Goal: Find specific page/section: Find specific page/section

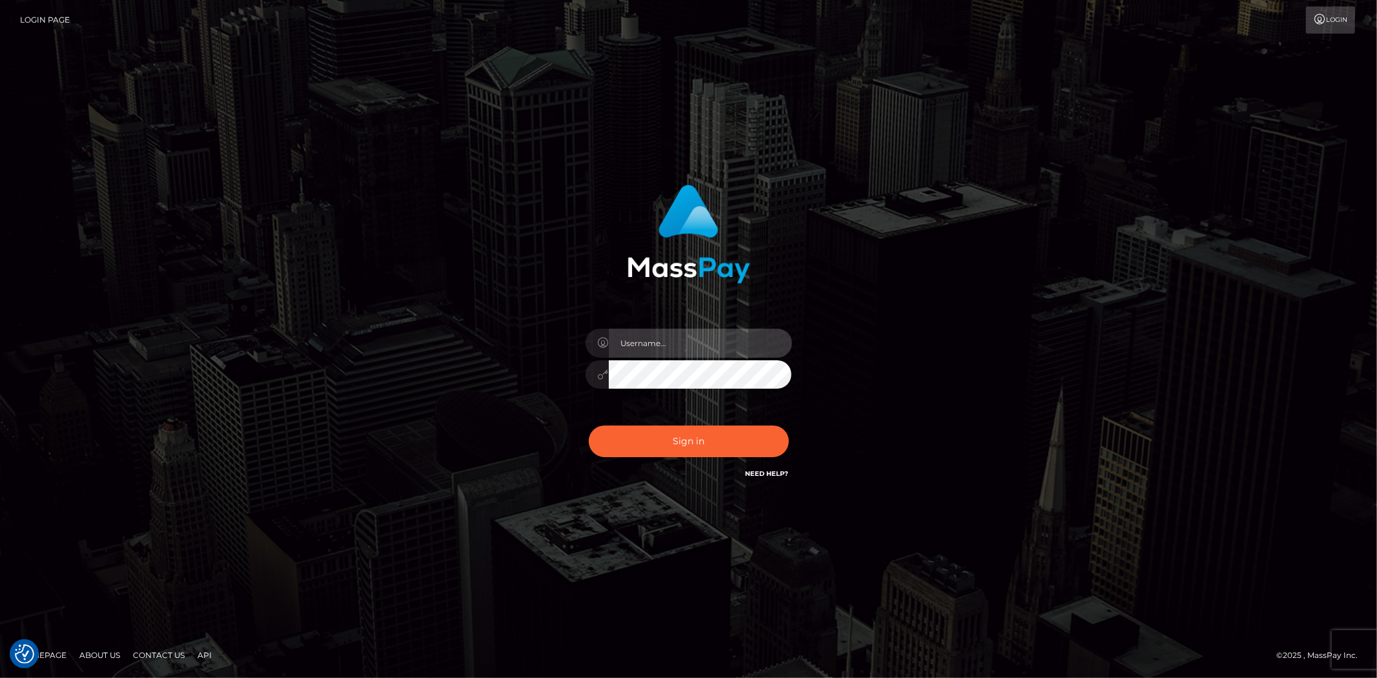
drag, startPoint x: 653, startPoint y: 339, endPoint x: 659, endPoint y: 347, distance: 9.7
click at [652, 339] on input "text" at bounding box center [700, 343] width 183 height 29
type input "Bern.Spree"
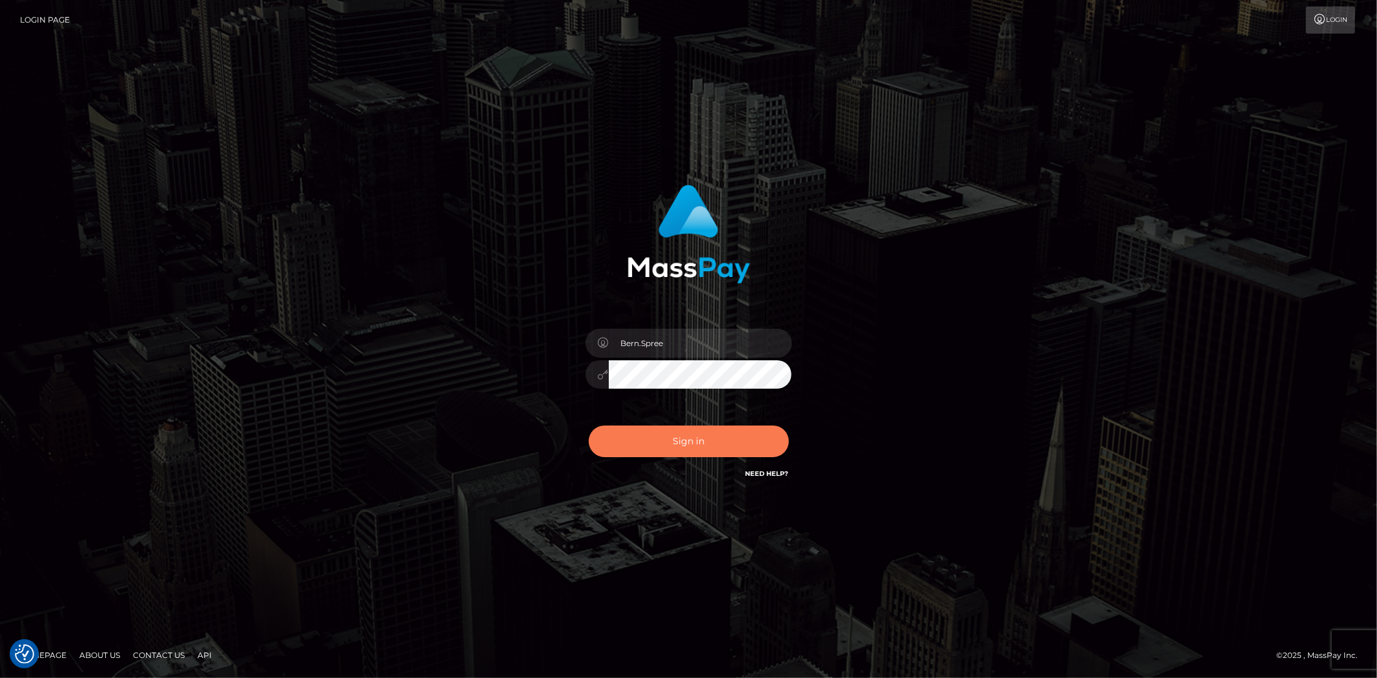
click at [642, 429] on button "Sign in" at bounding box center [689, 441] width 200 height 32
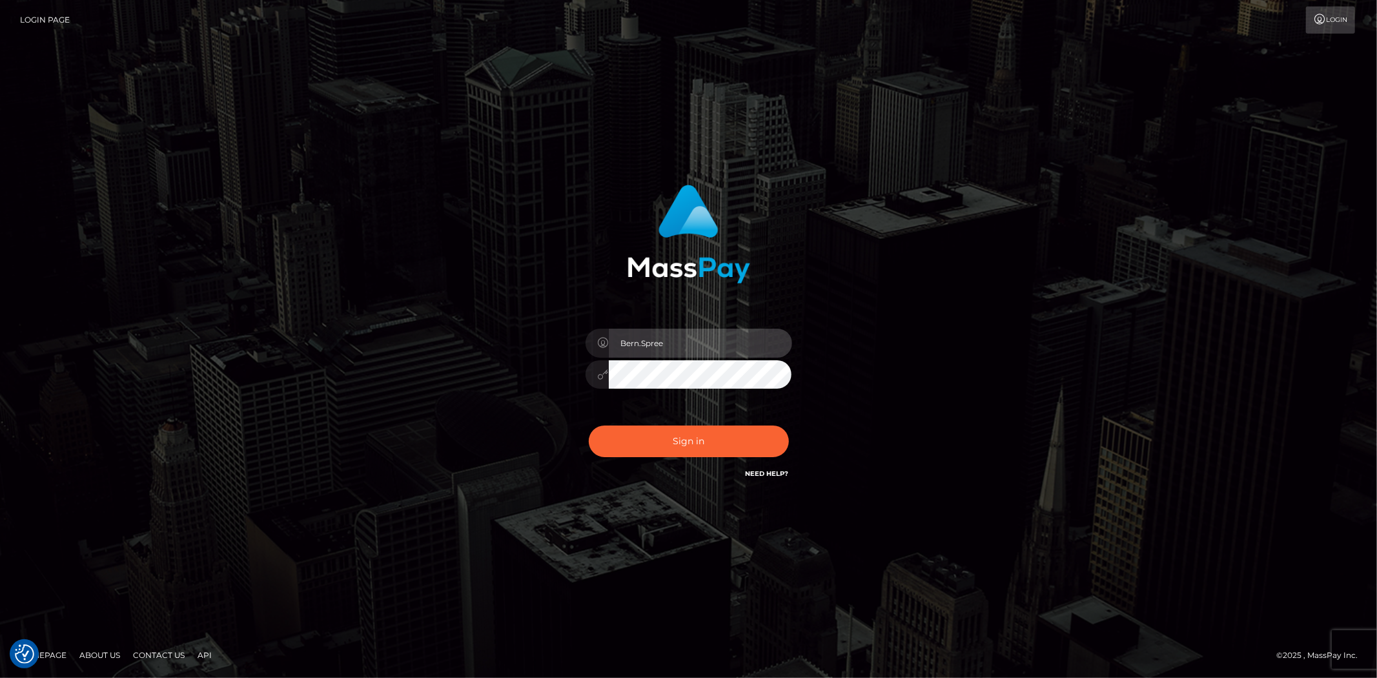
click at [682, 343] on input "Bern.Spree" at bounding box center [700, 343] width 183 height 29
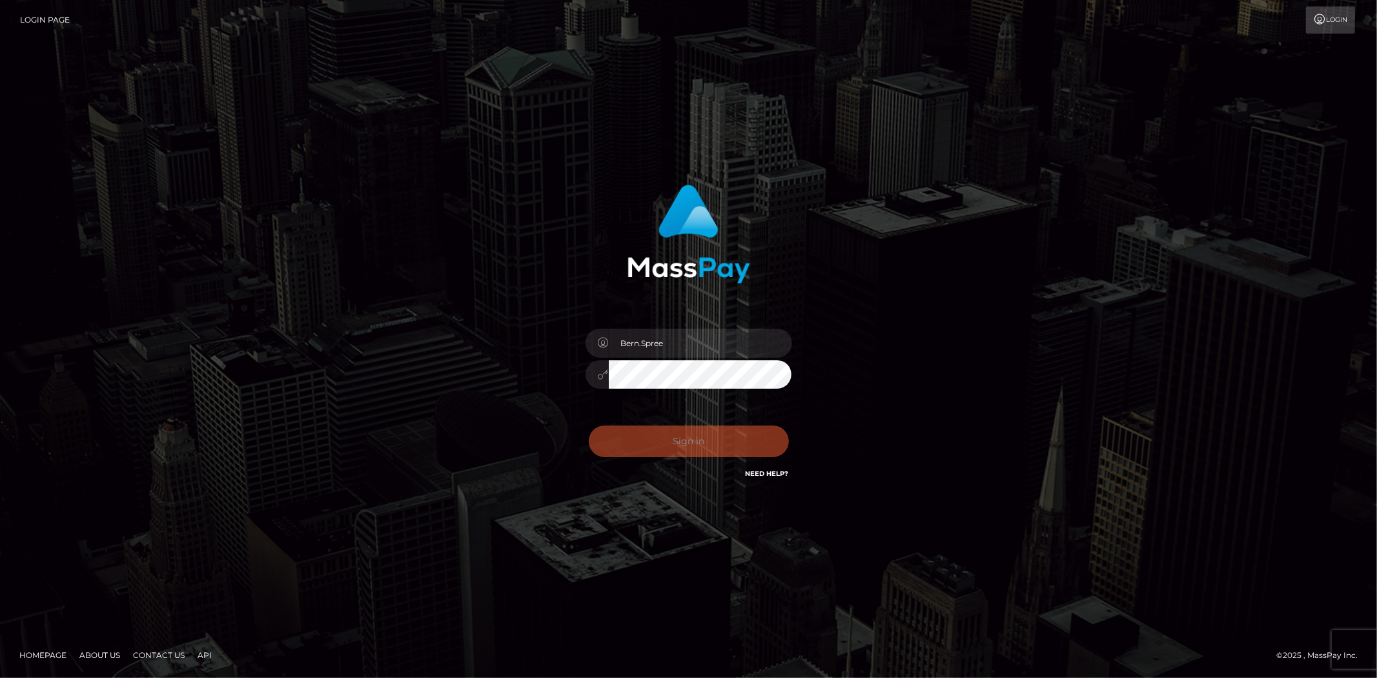
click at [660, 434] on div "0cAFcWeA63O5vIckxno-i1sUiosr5vprMUgFzrS4OagtN7LF4gQ9k5NHzMycQBYNJFhEu0xo7q0TiU1…" at bounding box center [689, 446] width 226 height 57
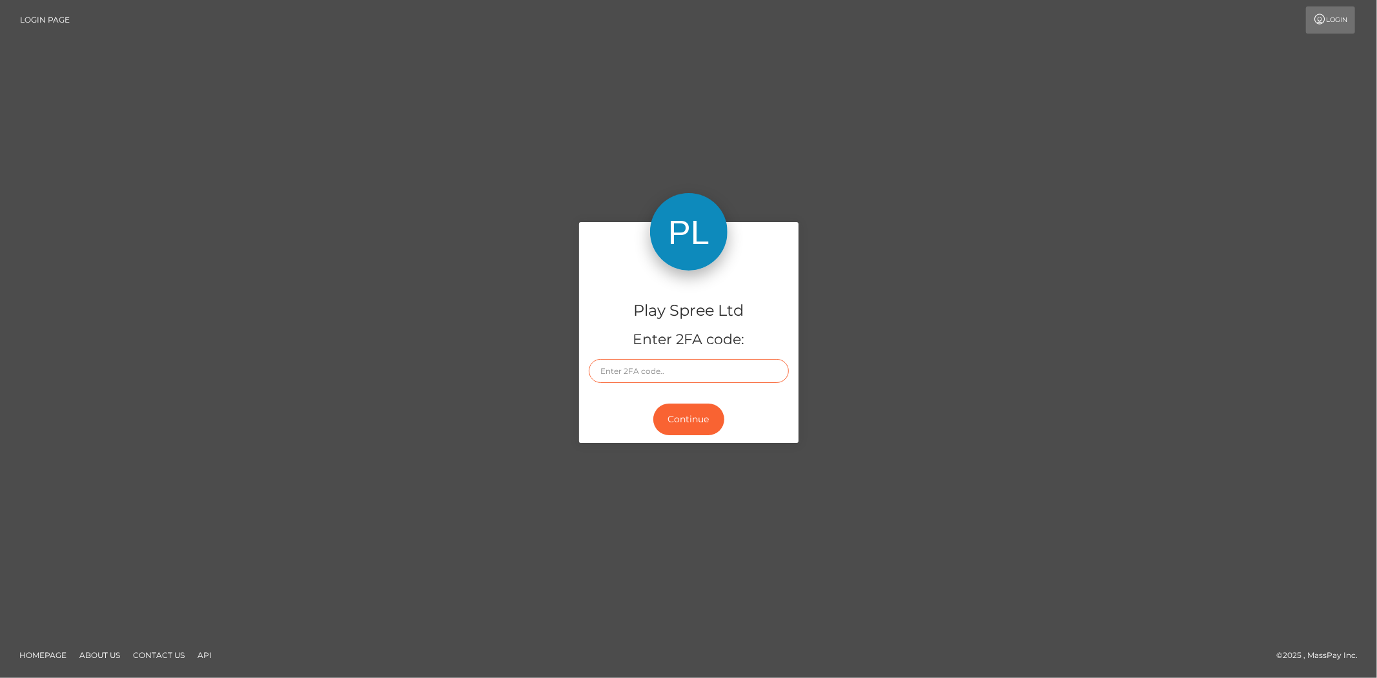
click at [633, 368] on input "text" at bounding box center [689, 371] width 200 height 24
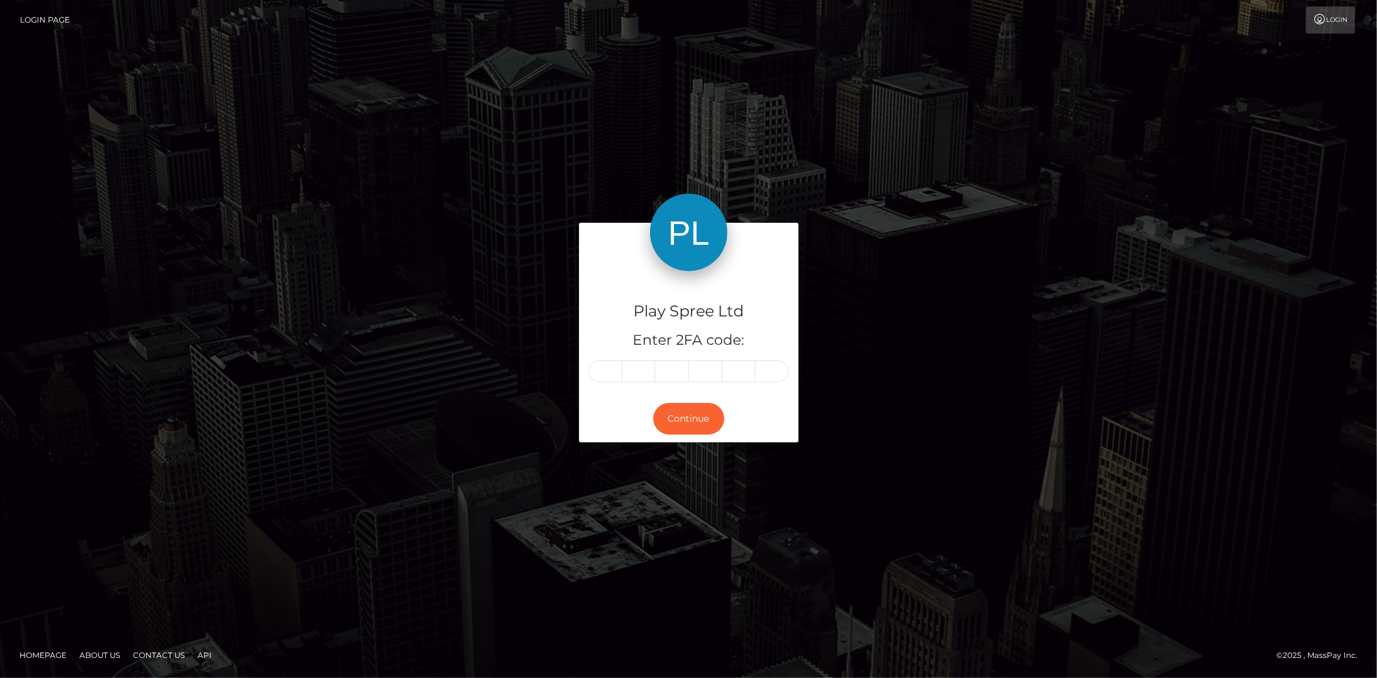
click at [600, 373] on input "text" at bounding box center [606, 371] width 34 height 22
type input "4"
type input "9"
type input "1"
type input "0"
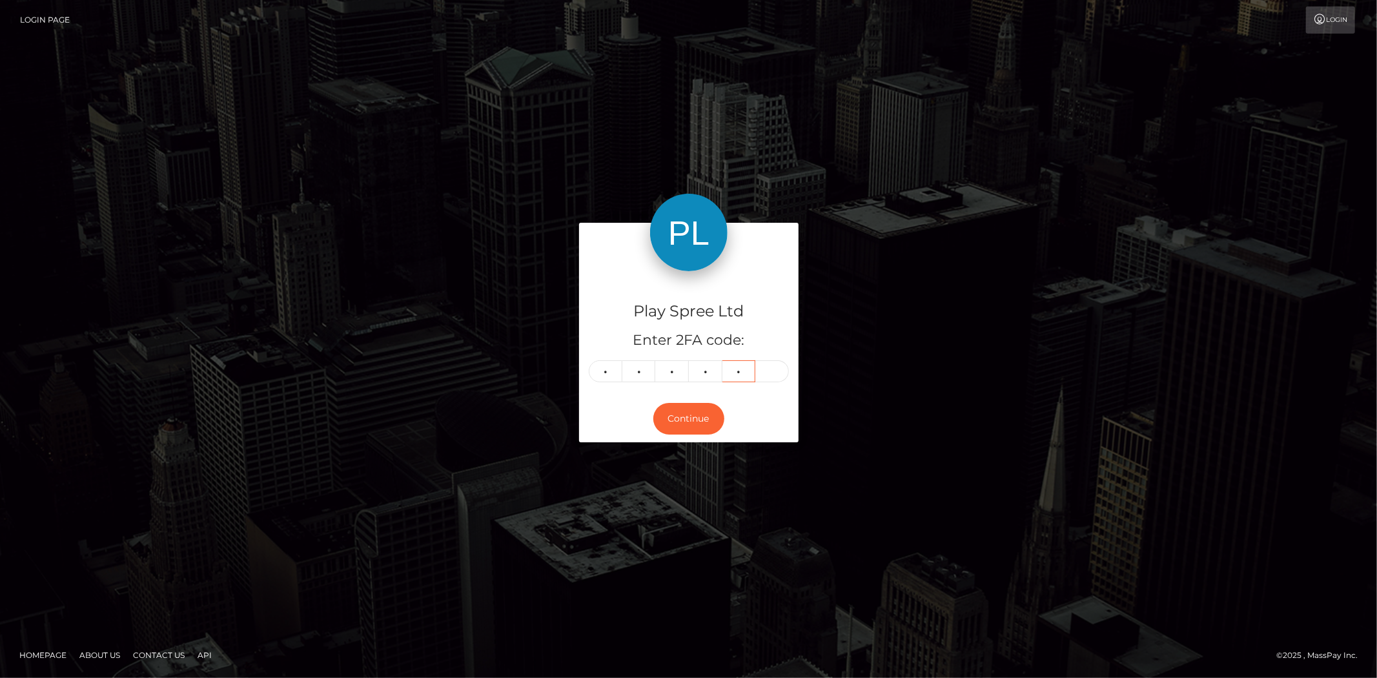
type input "6"
type input "4"
click at [687, 427] on button "Continue" at bounding box center [688, 419] width 71 height 32
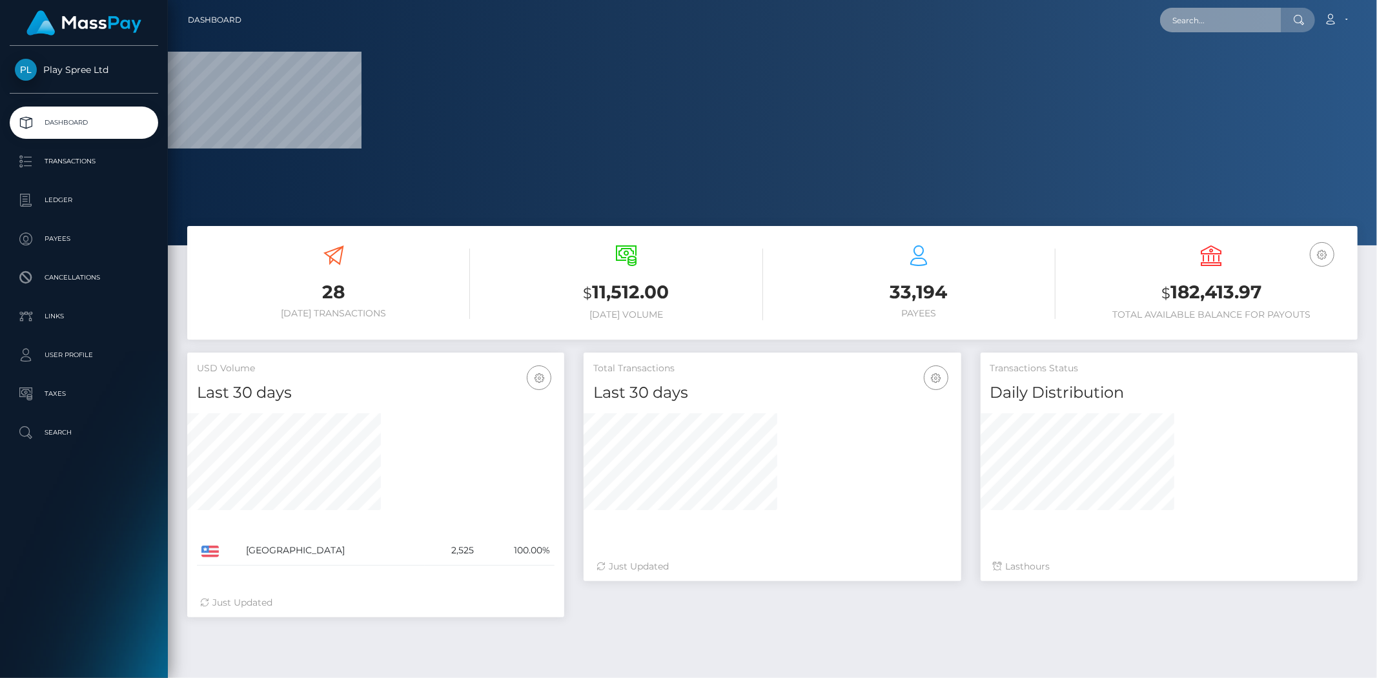
click at [1205, 24] on input "text" at bounding box center [1220, 20] width 121 height 25
paste input "341544"
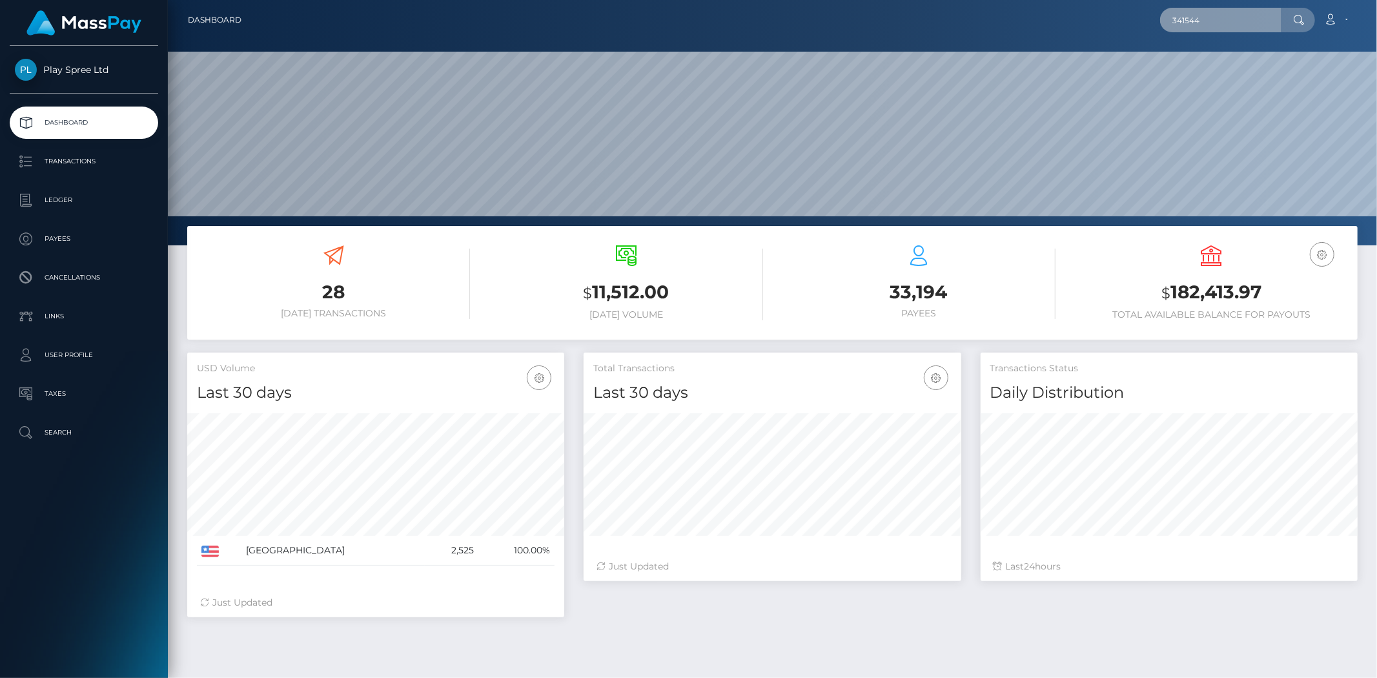
scroll to position [229, 377]
drag, startPoint x: 1206, startPoint y: 19, endPoint x: 866, endPoint y: 3, distance: 340.6
click at [866, 3] on nav "Dashboard 341544 Loading... Loading... Account" at bounding box center [772, 20] width 1209 height 40
paste input "6ebc08dd-5f54-4207-9d2c-b1f4f74901"
type input "6ebc08dd-5f54-4207-9d2c-b1f4f7490144"
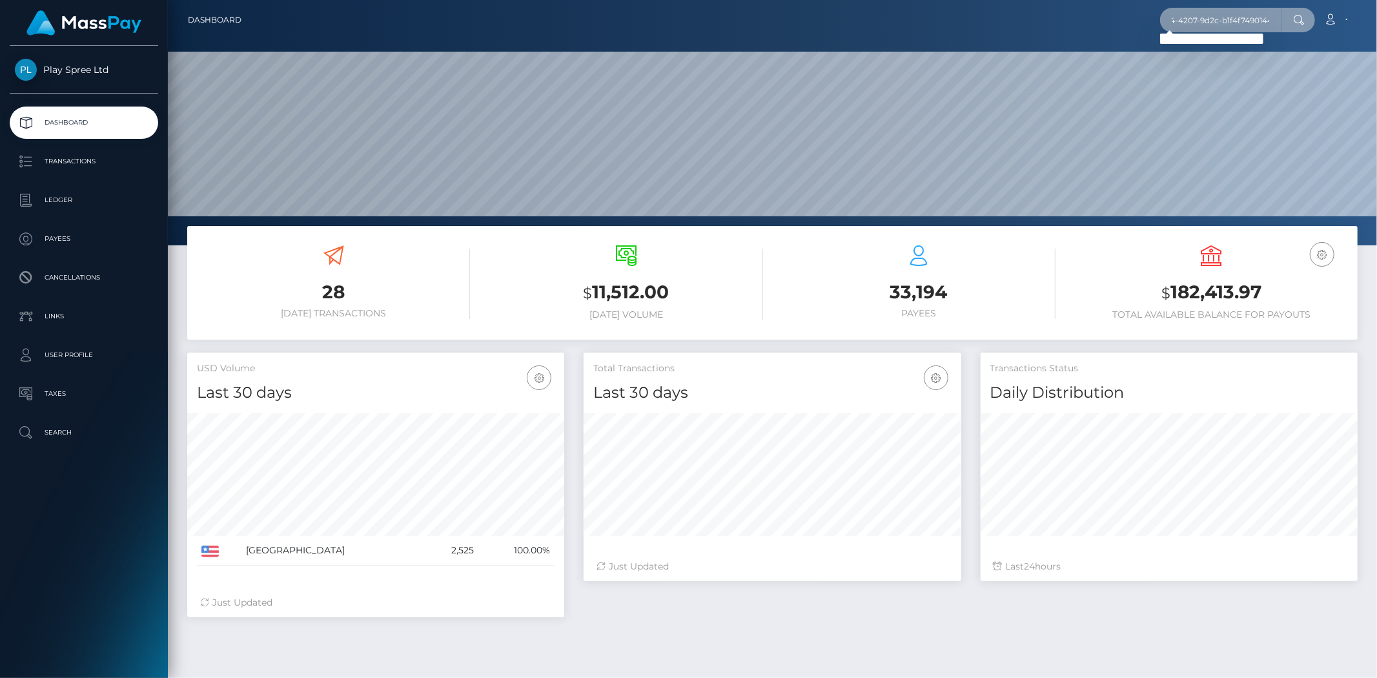
scroll to position [0, 0]
drag, startPoint x: 1277, startPoint y: 12, endPoint x: 899, endPoint y: 21, distance: 377.8
click at [899, 21] on div "6ebc08dd-5f54-4207-9d2c-b1f4f7490144 Loading... Loading... Account Edit Profile…" at bounding box center [804, 19] width 1105 height 27
click at [1192, 28] on input "text" at bounding box center [1220, 20] width 121 height 25
paste input "663523"
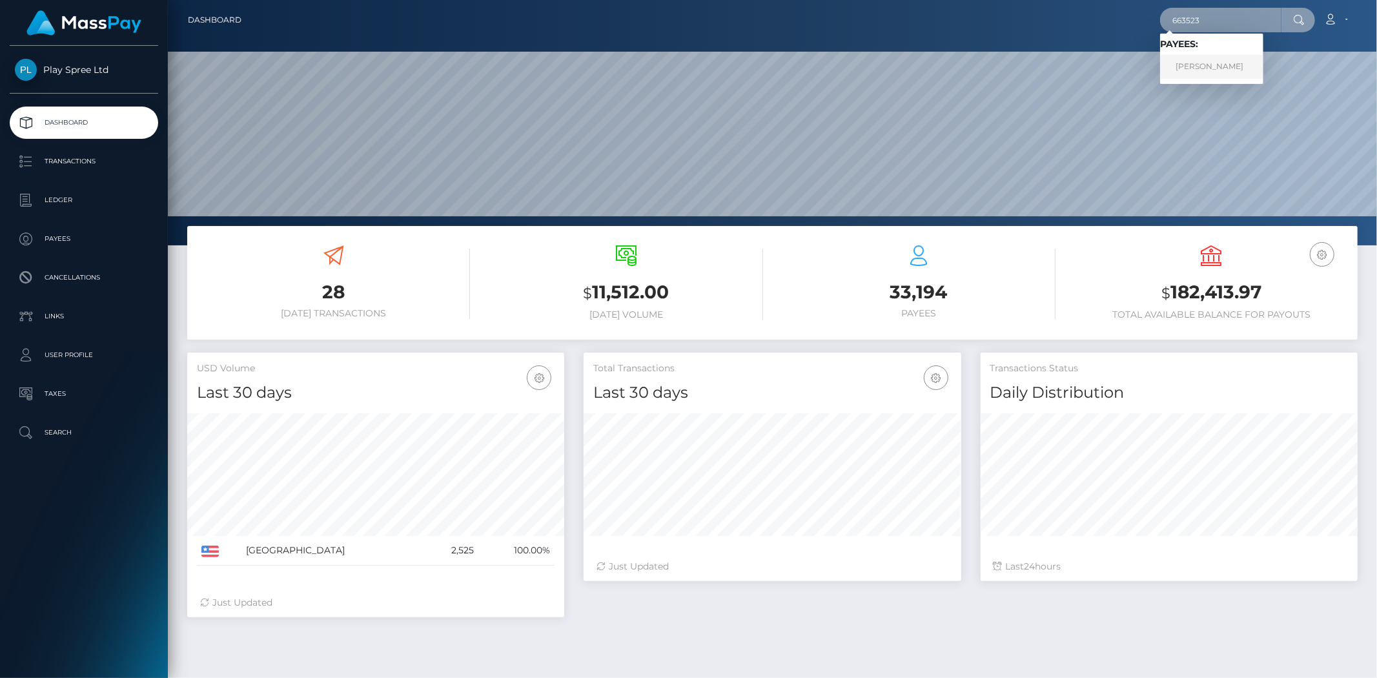
type input "663523"
click at [1210, 65] on link "JOSE LUIS GALVAN" at bounding box center [1211, 67] width 103 height 24
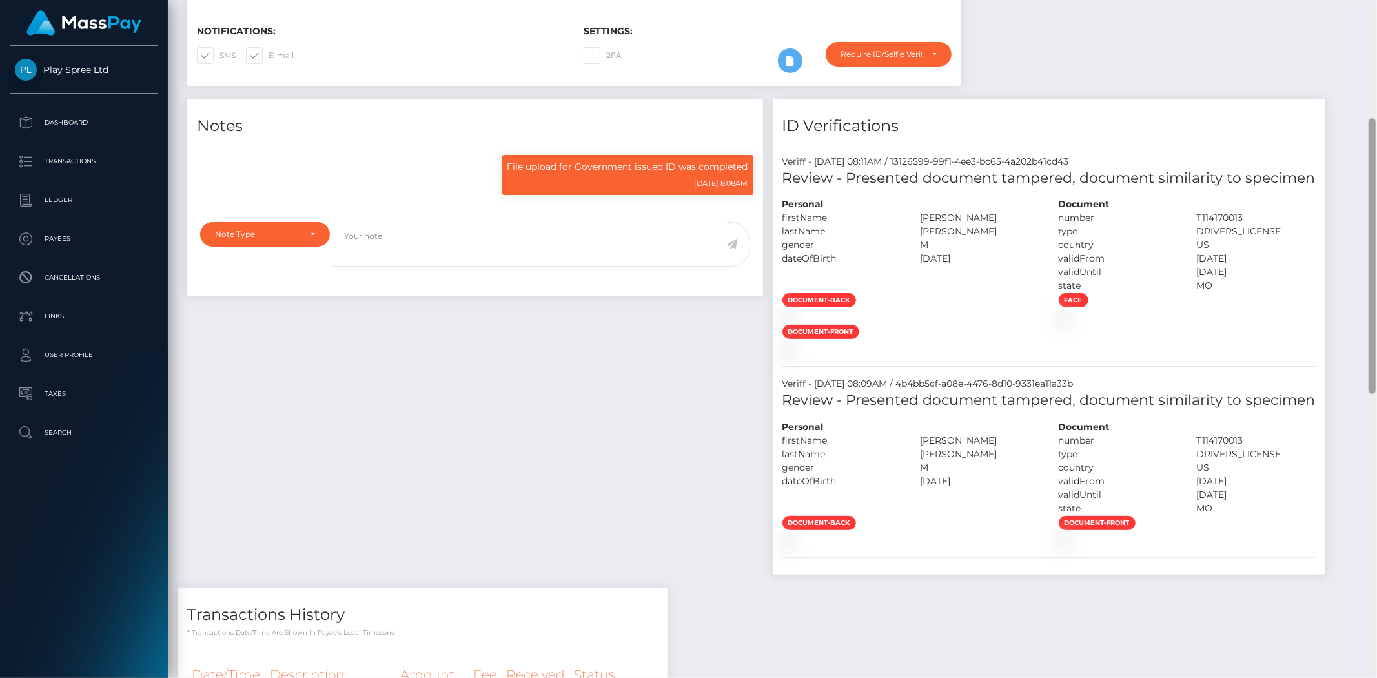
scroll to position [292, 0]
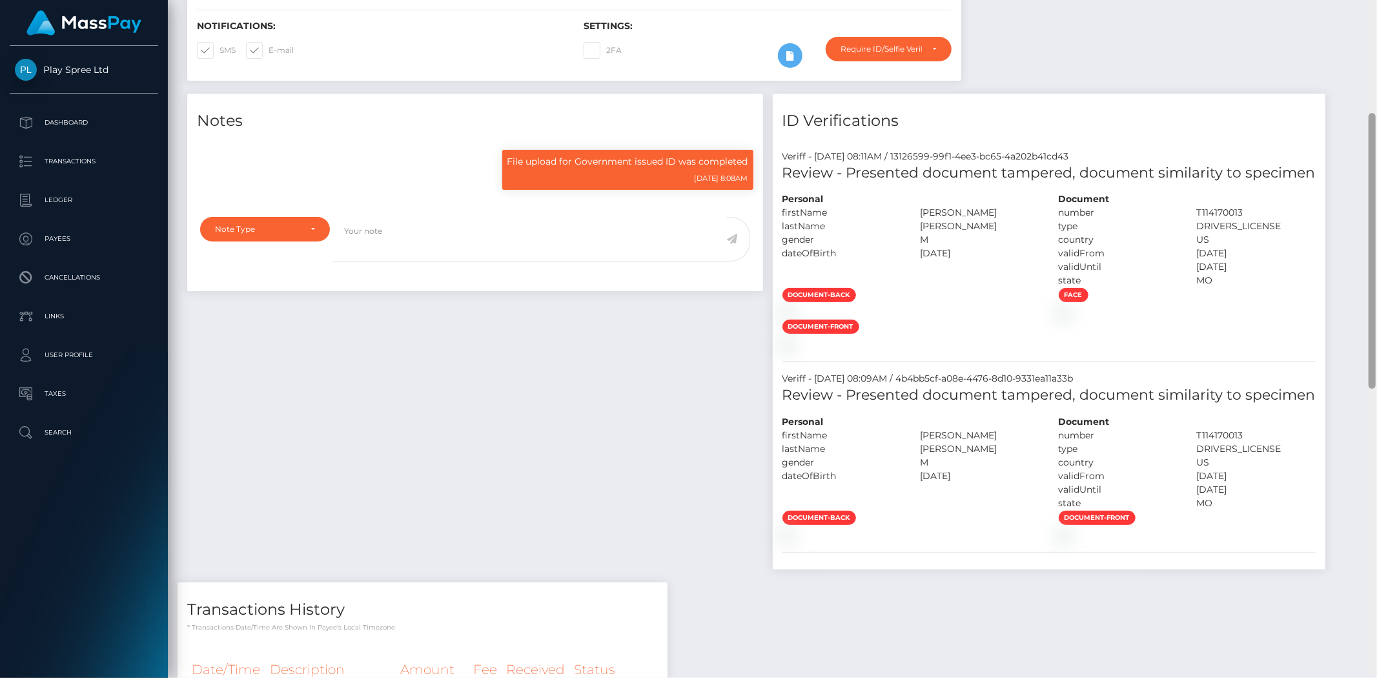
drag, startPoint x: 1376, startPoint y: 240, endPoint x: 1353, endPoint y: 329, distance: 92.7
click at [1353, 329] on div "Customer Profile Loading... Loading..." at bounding box center [772, 339] width 1209 height 678
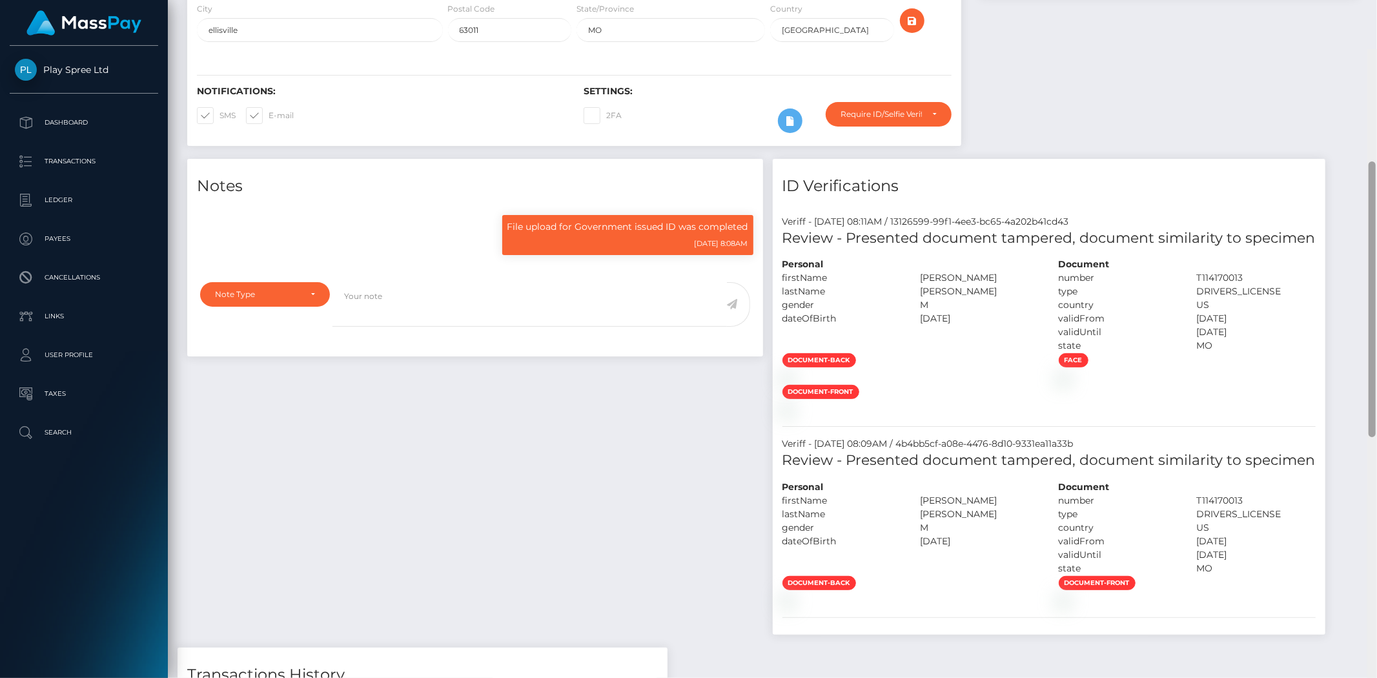
scroll to position [0, 0]
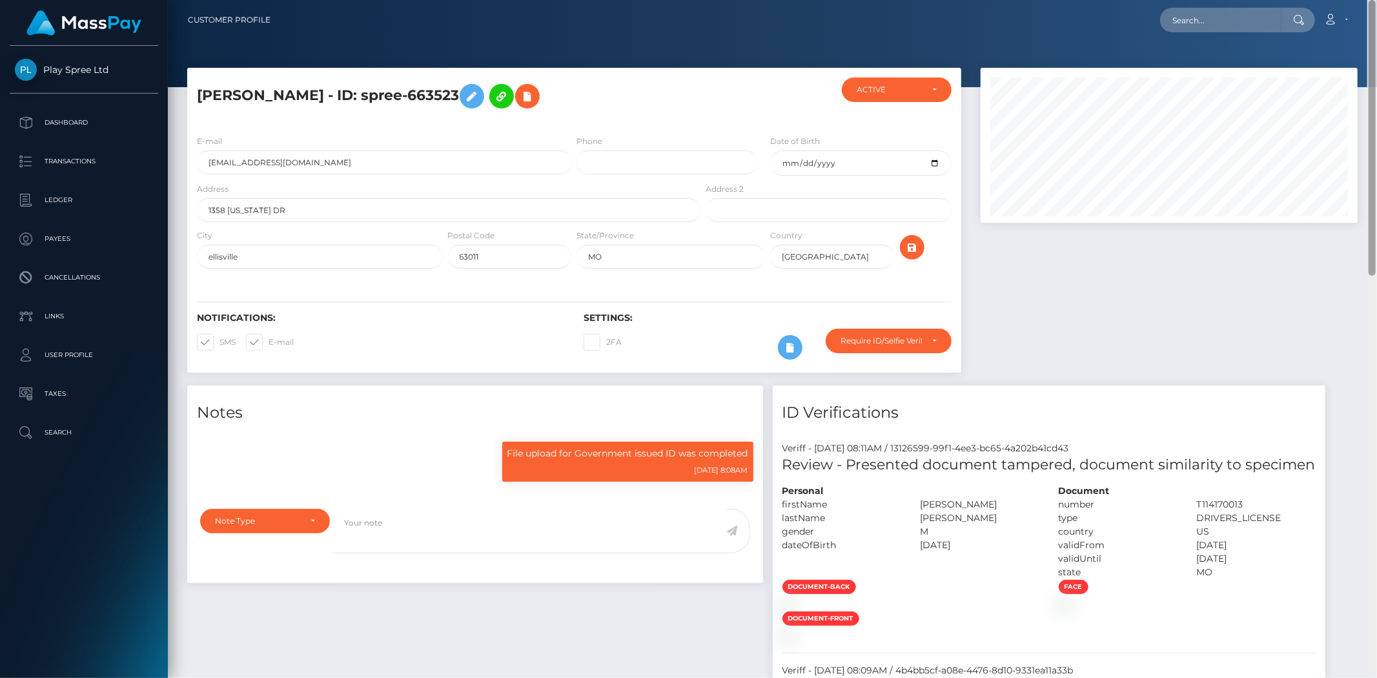
drag, startPoint x: 1373, startPoint y: 378, endPoint x: 1354, endPoint y: 229, distance: 150.3
click at [1356, 231] on div "Customer Profile Loading... Loading..." at bounding box center [772, 339] width 1209 height 678
drag, startPoint x: 391, startPoint y: 94, endPoint x: 471, endPoint y: 90, distance: 80.1
click at [471, 90] on h5 "[PERSON_NAME] - ID: spree-663523" at bounding box center [445, 95] width 496 height 37
copy h5 "spree-663523"
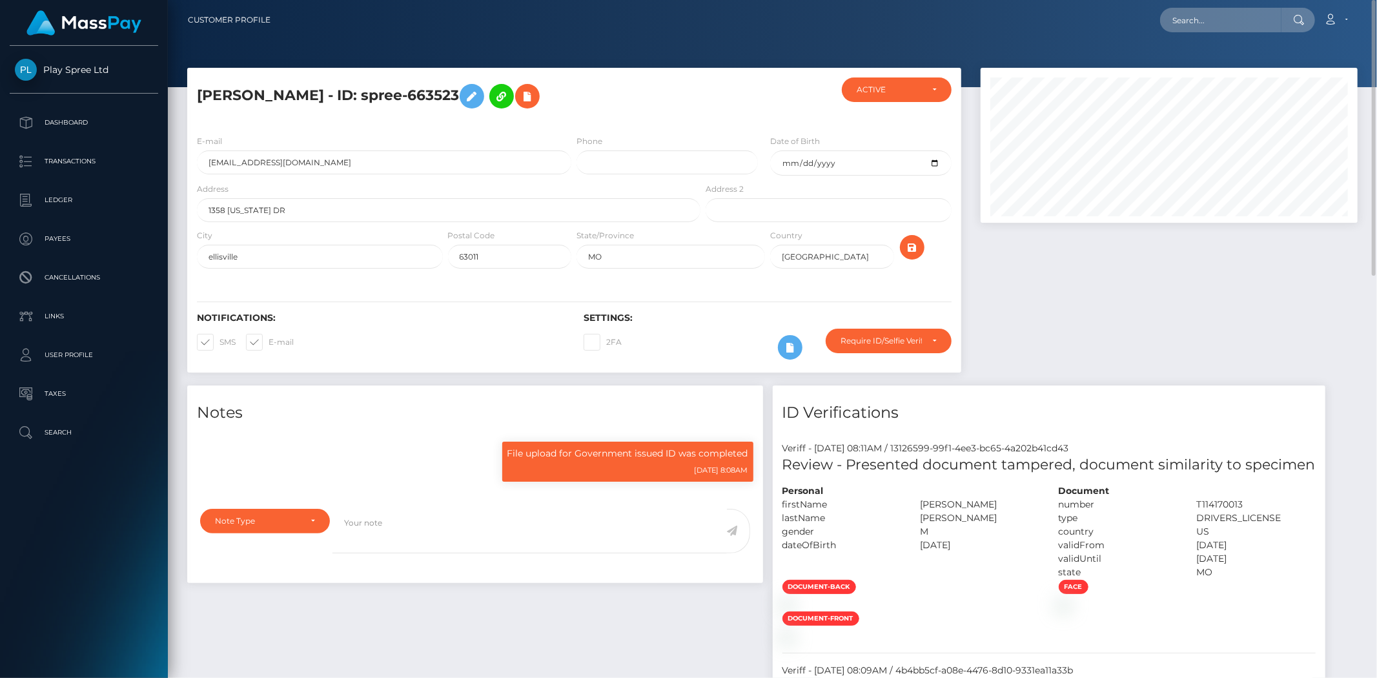
click at [469, 118] on div "JOSE LUIS GALVAN - ID: spree-663523" at bounding box center [445, 100] width 516 height 47
drag, startPoint x: 423, startPoint y: 95, endPoint x: 473, endPoint y: 87, distance: 50.3
click at [473, 87] on h5 "JOSE LUIS GALVAN - ID: spree-663523" at bounding box center [445, 95] width 496 height 37
copy h5 "663523"
